Goal: Information Seeking & Learning: Learn about a topic

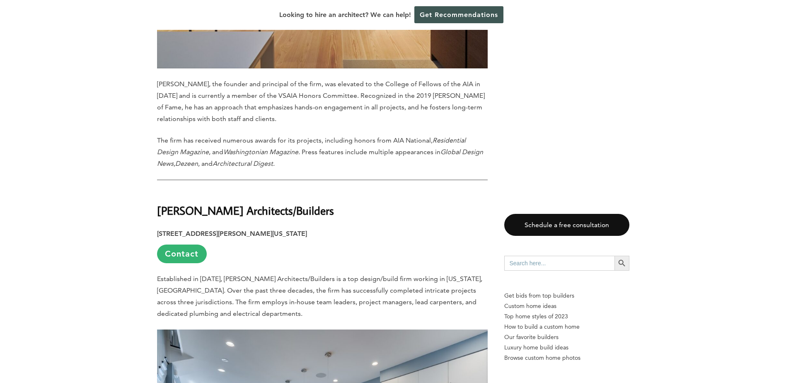
scroll to position [912, 0]
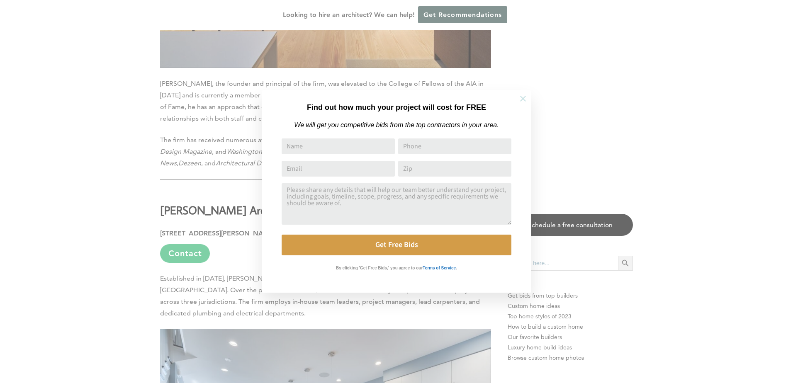
click at [522, 98] on icon at bounding box center [522, 98] width 9 height 9
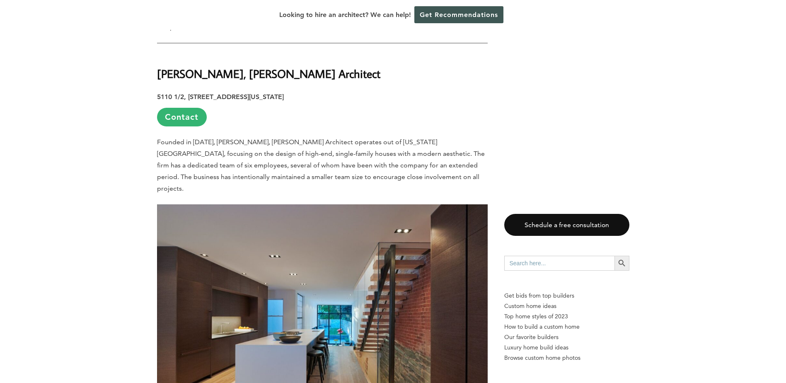
scroll to position [497, 0]
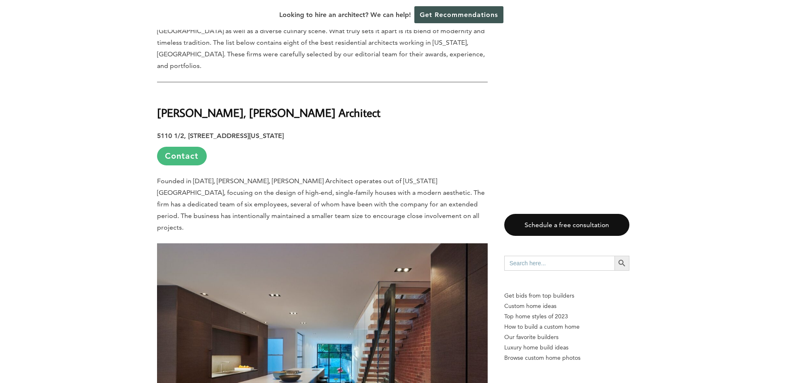
click at [183, 147] on link "Contact" at bounding box center [182, 156] width 50 height 19
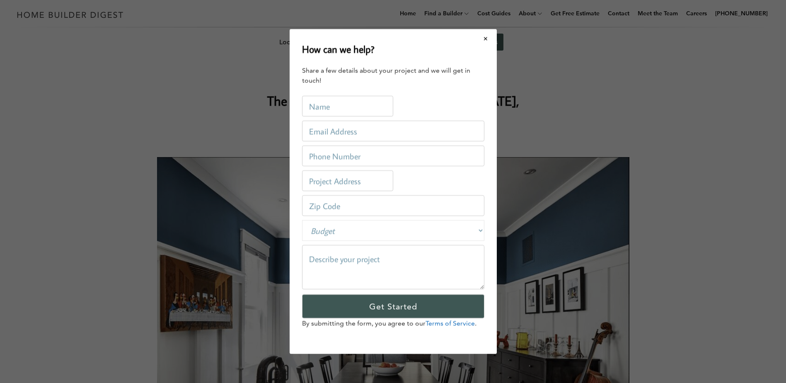
scroll to position [0, 0]
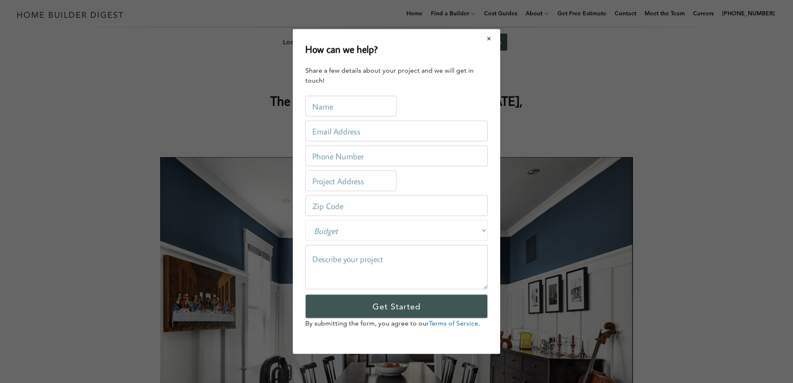
click at [488, 39] on button "Close modal" at bounding box center [489, 38] width 22 height 17
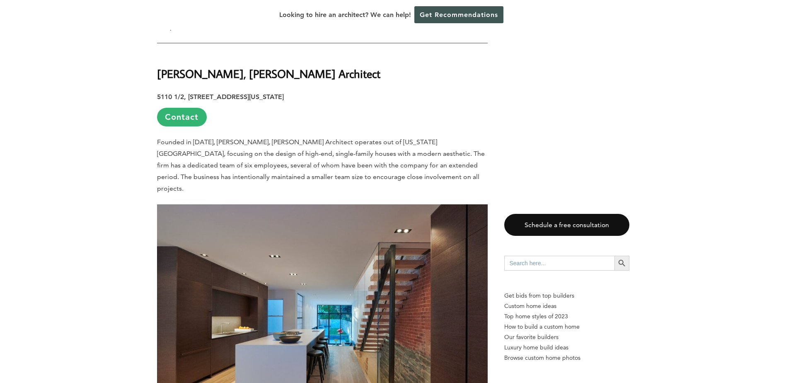
scroll to position [539, 0]
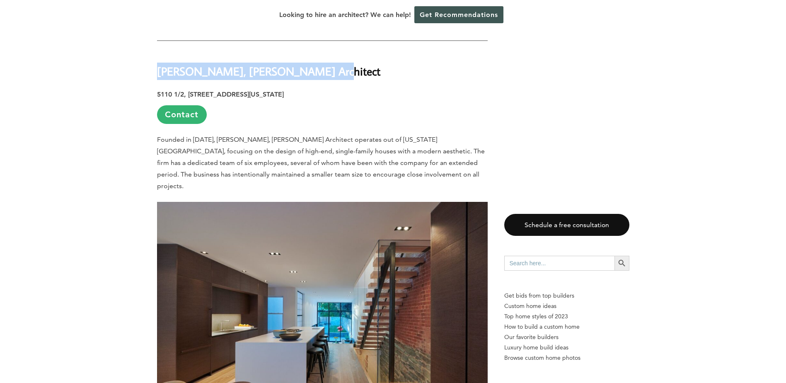
drag, startPoint x: 330, startPoint y: 44, endPoint x: 158, endPoint y: 46, distance: 172.1
click at [158, 51] on h2 "[PERSON_NAME], [PERSON_NAME] Architect" at bounding box center [322, 65] width 331 height 29
copy strong "[PERSON_NAME], [PERSON_NAME] Architect"
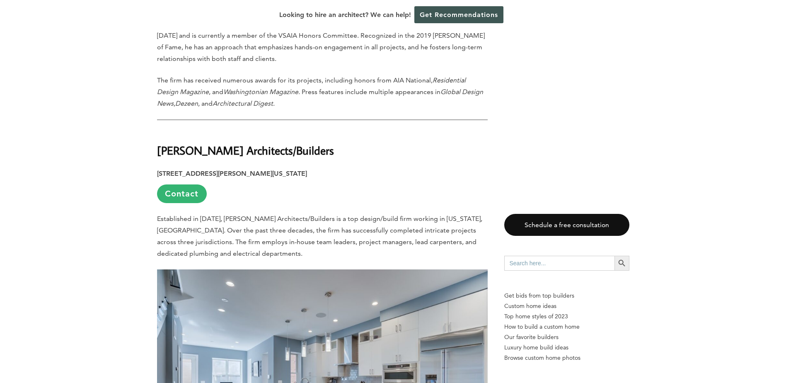
scroll to position [995, 0]
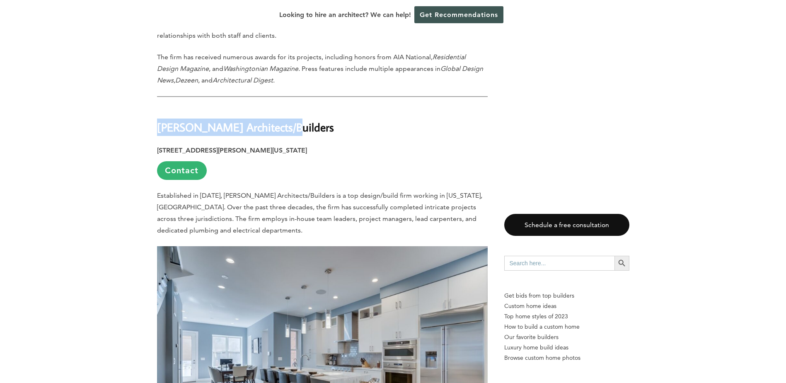
drag, startPoint x: 159, startPoint y: 87, endPoint x: 278, endPoint y: 86, distance: 119.4
click at [278, 107] on h2 "[PERSON_NAME] Architects/Builders" at bounding box center [322, 121] width 331 height 29
copy strong "[PERSON_NAME] Architects/Builders"
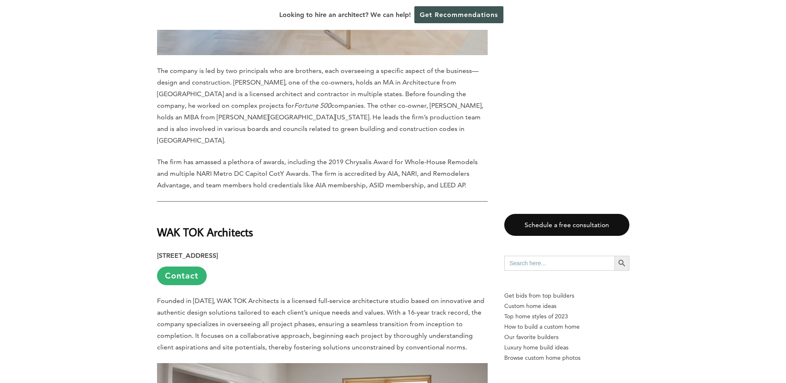
scroll to position [1410, 0]
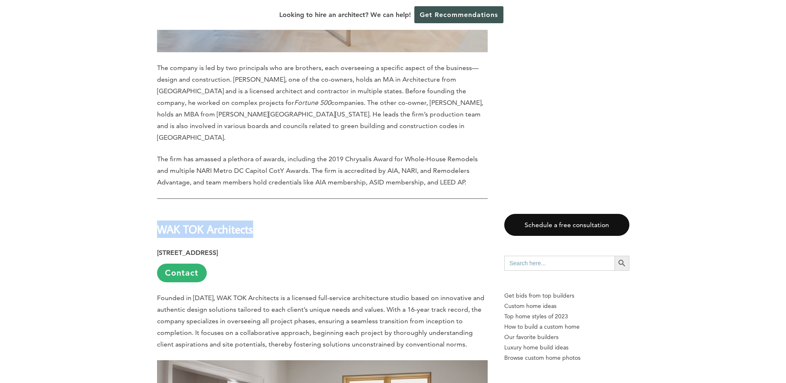
drag, startPoint x: 159, startPoint y: 174, endPoint x: 253, endPoint y: 177, distance: 94.6
click at [253, 222] on strong "WAK TOK Architects" at bounding box center [205, 229] width 96 height 15
copy strong "WAK TOK Architects"
click at [342, 209] on h2 "WAK TOK Architects" at bounding box center [322, 223] width 331 height 29
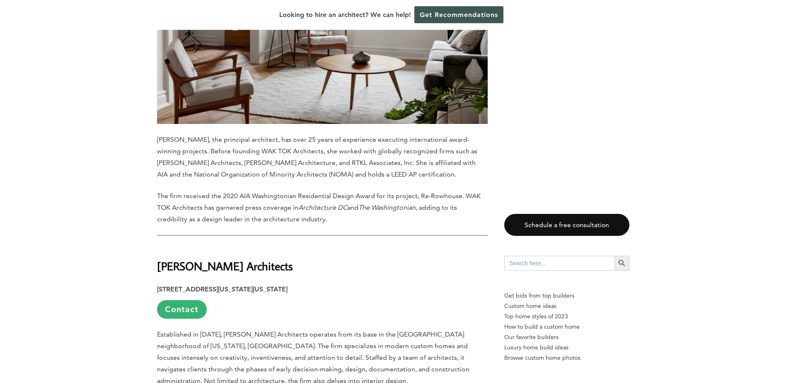
scroll to position [1949, 0]
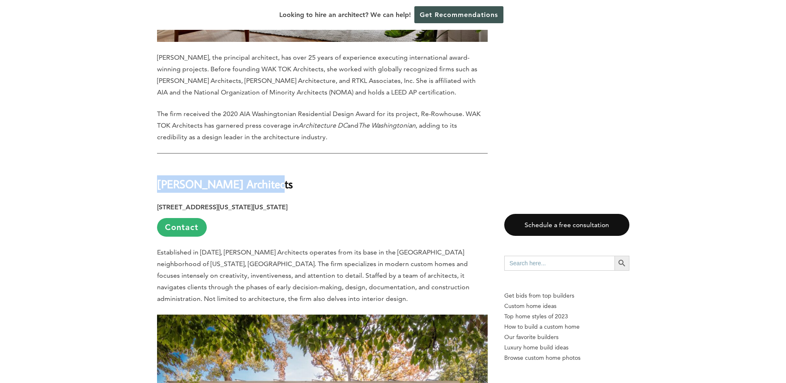
drag, startPoint x: 156, startPoint y: 126, endPoint x: 269, endPoint y: 124, distance: 112.4
copy strong "[PERSON_NAME] Architects"
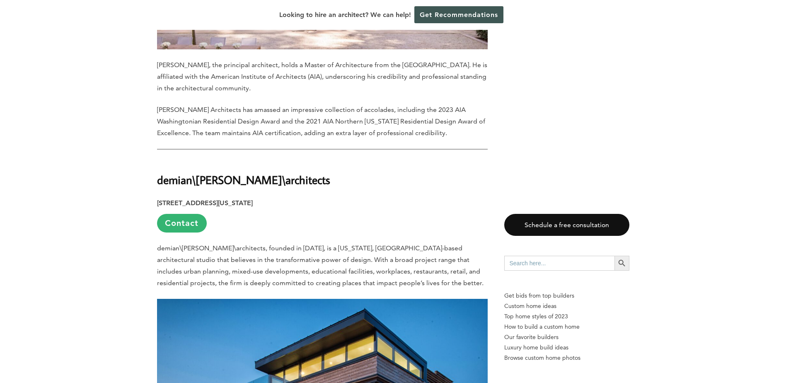
scroll to position [2487, 0]
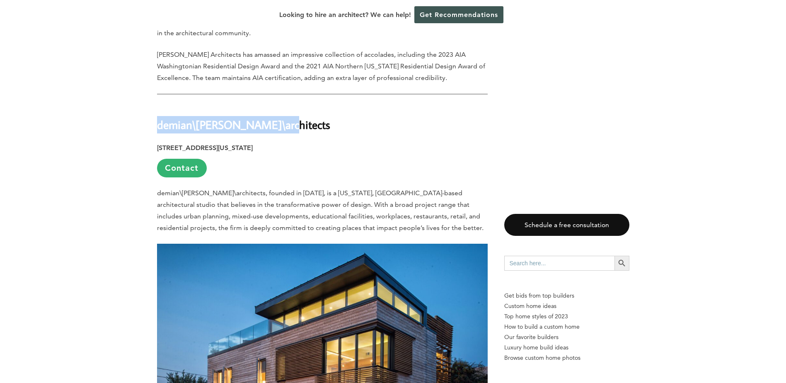
drag, startPoint x: 158, startPoint y: 70, endPoint x: 282, endPoint y: 68, distance: 124.0
click at [282, 104] on h2 "demian\[PERSON_NAME]\architects" at bounding box center [322, 118] width 331 height 29
copy strong "demian\[PERSON_NAME]\architects"
click at [464, 142] on p "[STREET_ADDRESS][US_STATE] Contact" at bounding box center [322, 159] width 331 height 35
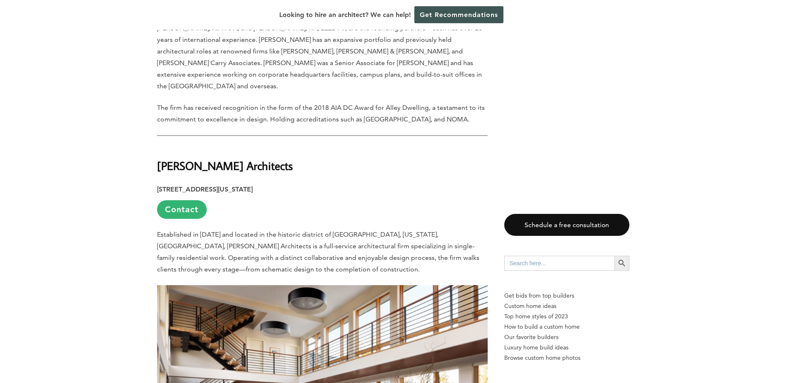
scroll to position [3026, 0]
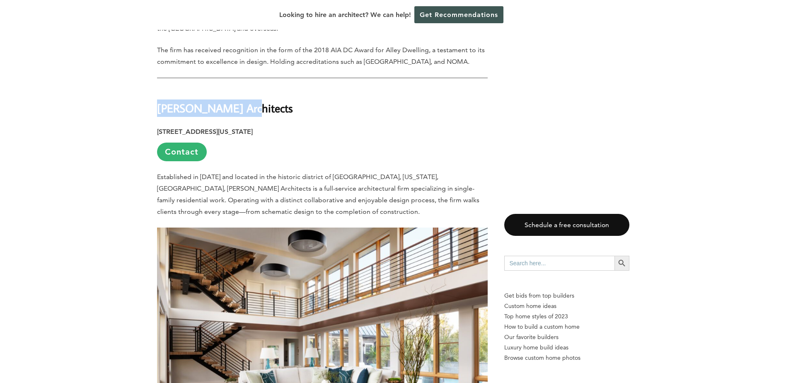
drag, startPoint x: 182, startPoint y: 42, endPoint x: 252, endPoint y: 32, distance: 69.9
copy strong "[PERSON_NAME] Architects"
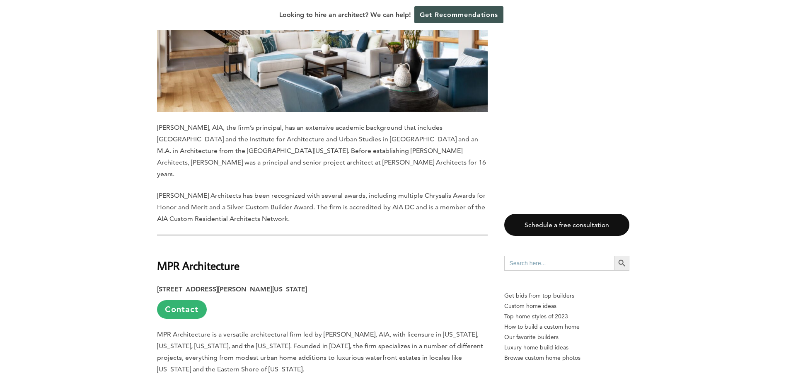
scroll to position [3441, 0]
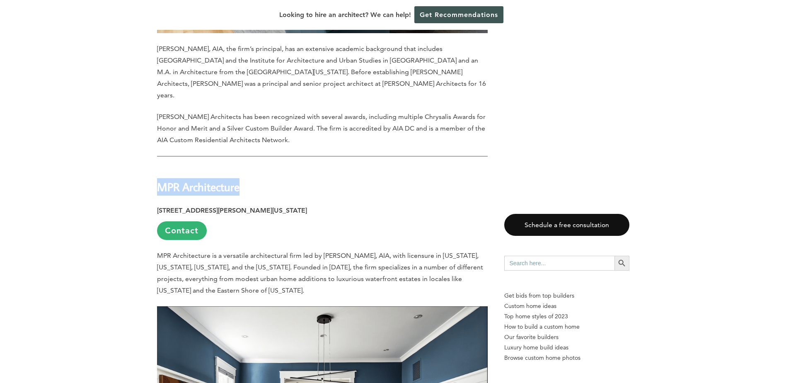
drag, startPoint x: 157, startPoint y: 111, endPoint x: 248, endPoint y: 108, distance: 90.8
click at [248, 167] on h2 "MPR Architecture" at bounding box center [322, 181] width 331 height 29
copy strong "MPR Architecture"
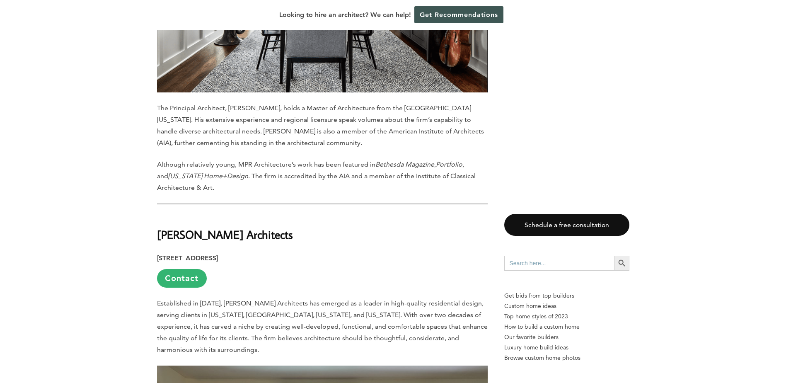
scroll to position [3897, 0]
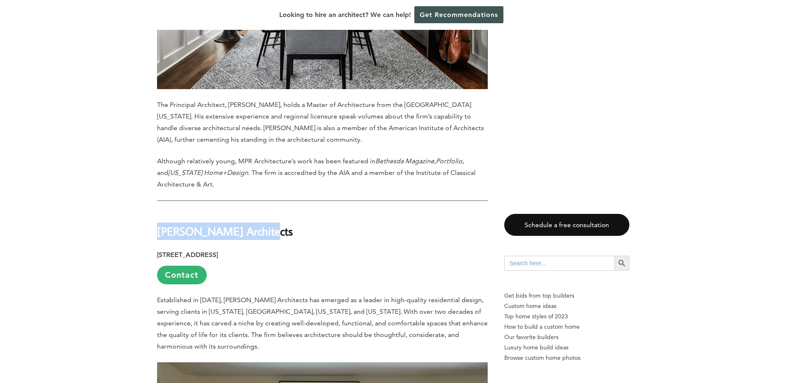
drag, startPoint x: 257, startPoint y: 155, endPoint x: 160, endPoint y: 152, distance: 97.5
click at [160, 224] on strong "[PERSON_NAME] Architects" at bounding box center [225, 231] width 136 height 15
copy strong "[PERSON_NAME] Architects"
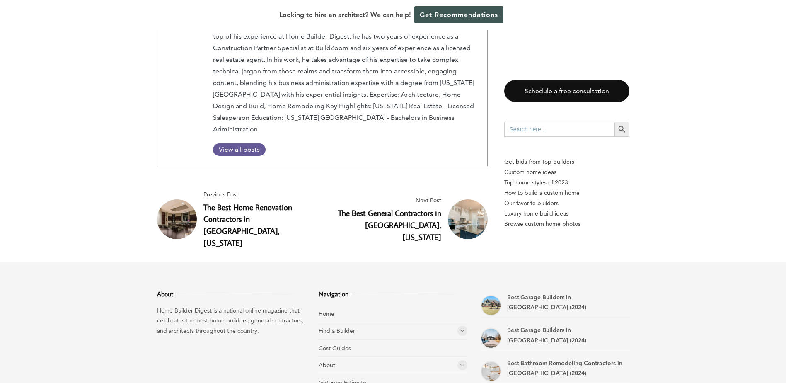
scroll to position [4737, 0]
